Goal: Find specific page/section

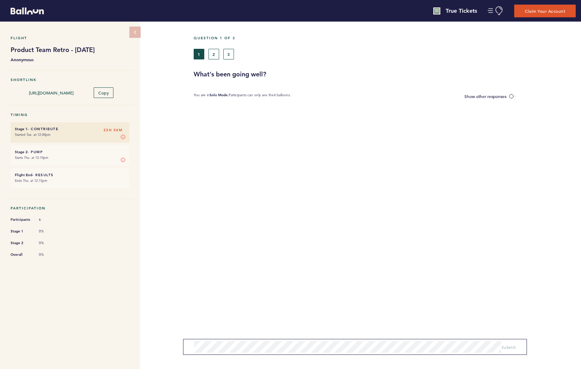
click at [220, 53] on div "1 2 3" at bounding box center [336, 54] width 284 height 11
click at [215, 53] on button "2" at bounding box center [214, 54] width 11 height 11
click at [230, 54] on button "3" at bounding box center [228, 54] width 11 height 11
click at [194, 54] on button "1" at bounding box center [199, 54] width 11 height 11
